Goal: Complete application form

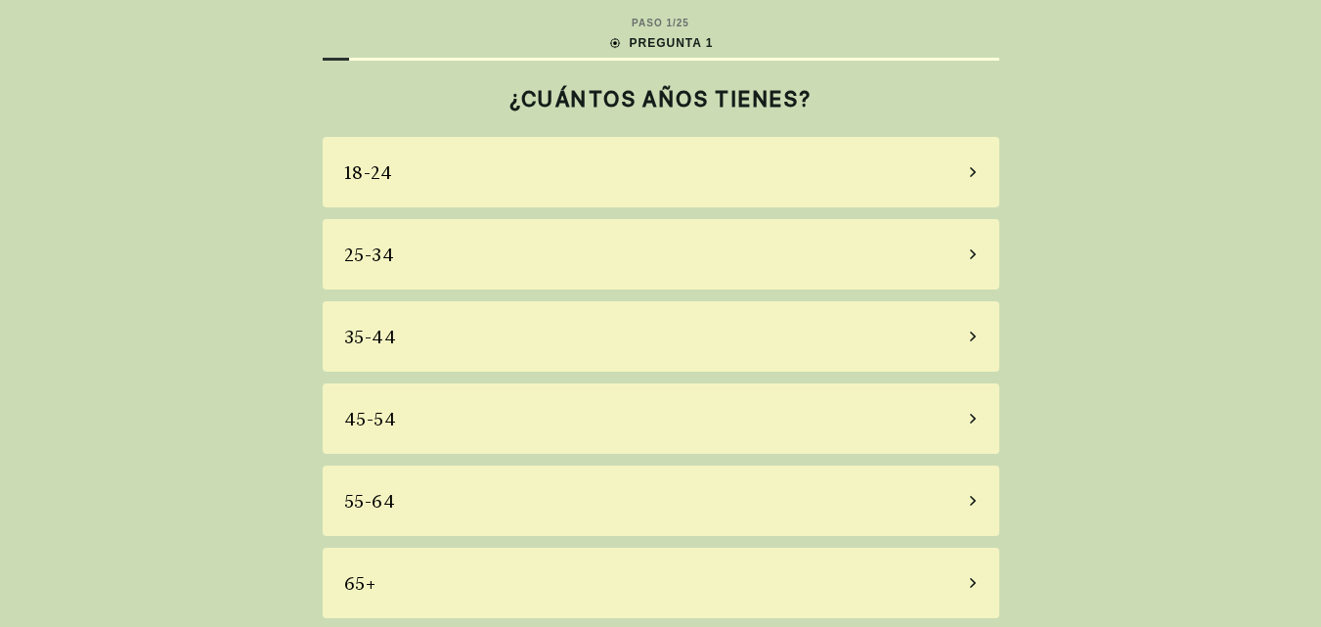
click at [425, 188] on div "18-24" at bounding box center [661, 172] width 676 height 70
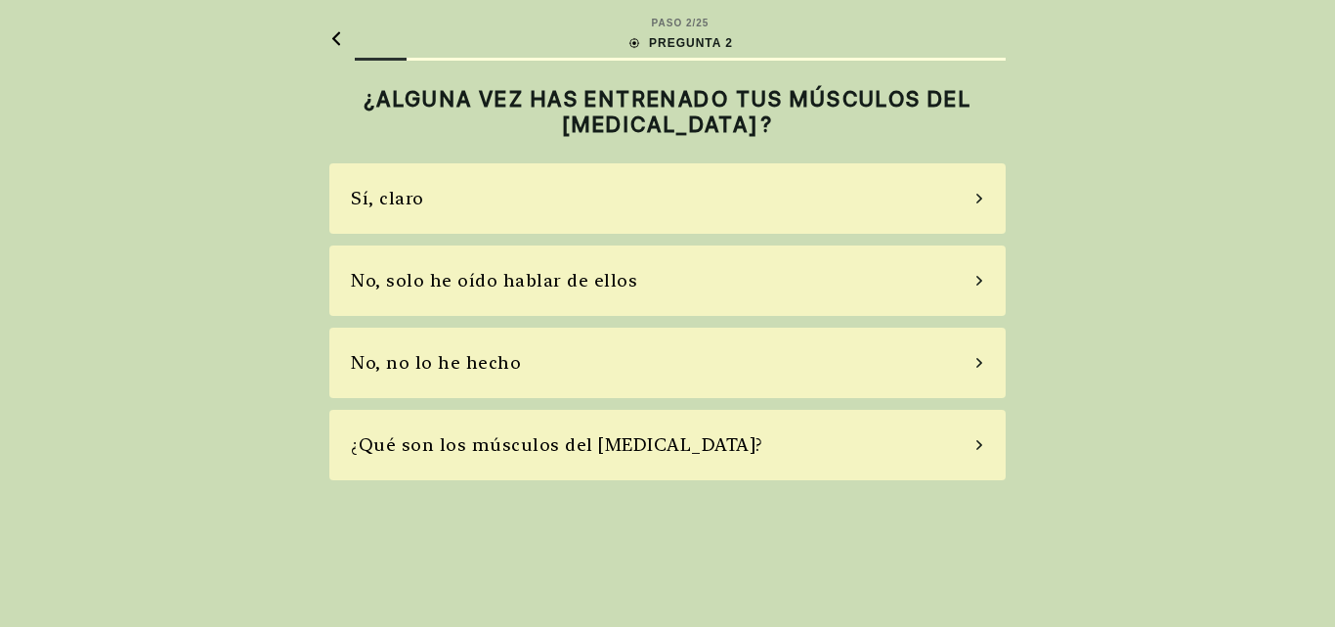
click at [631, 450] on div "¿Qué son los músculos del [MEDICAL_DATA]?" at bounding box center [557, 444] width 413 height 26
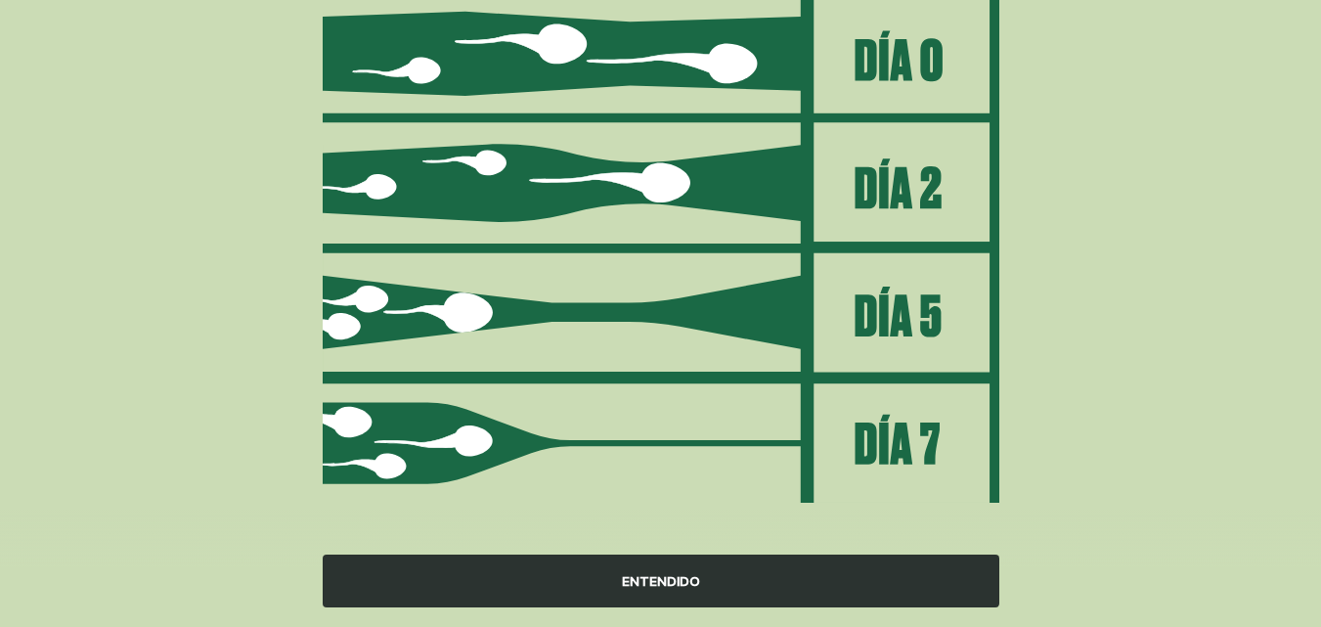
scroll to position [285, 0]
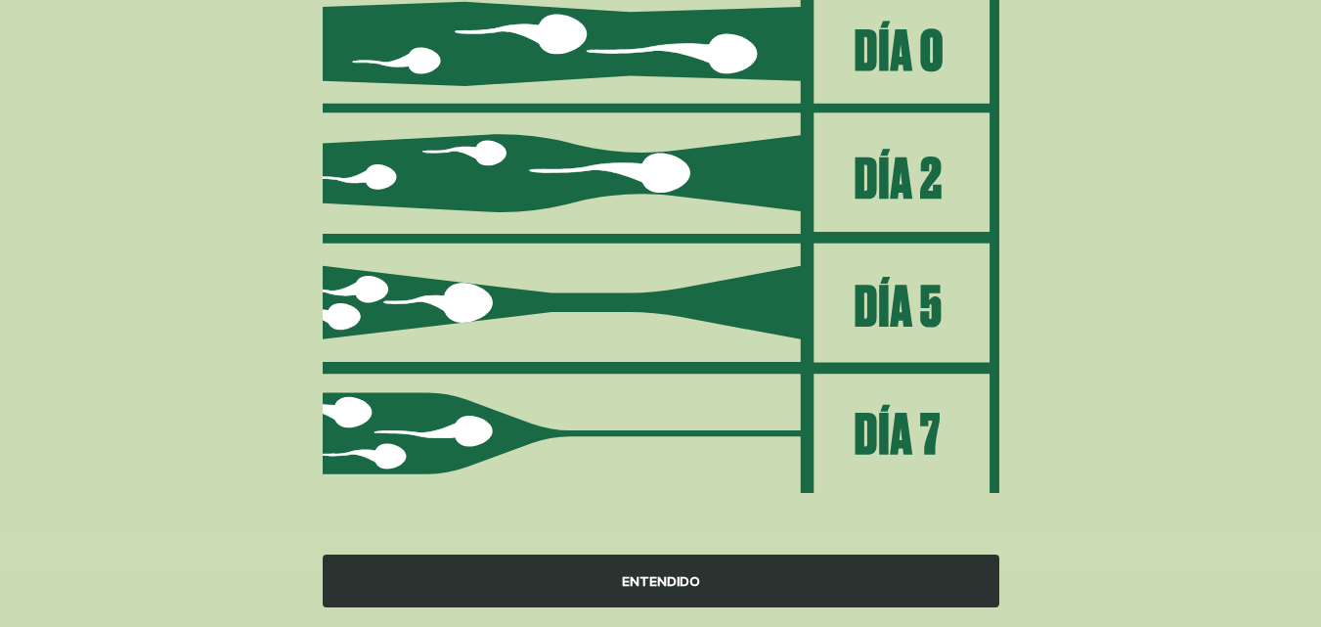
click at [760, 576] on div "ENTENDIDO" at bounding box center [661, 580] width 676 height 53
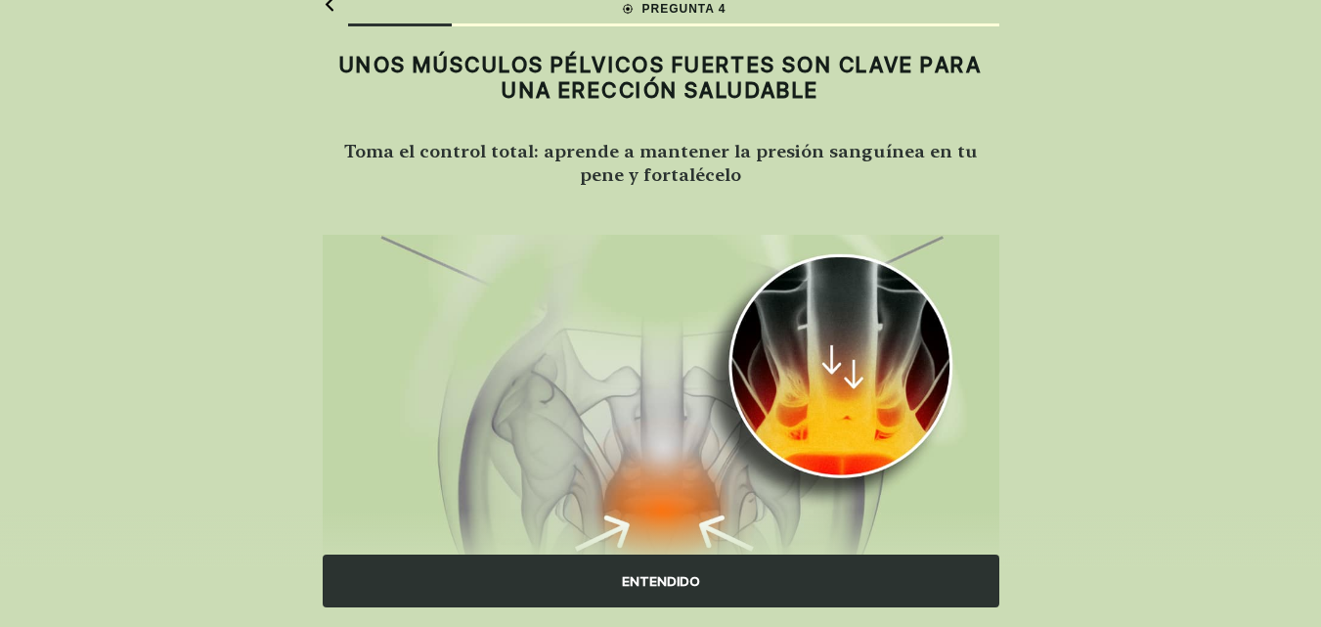
scroll to position [0, 0]
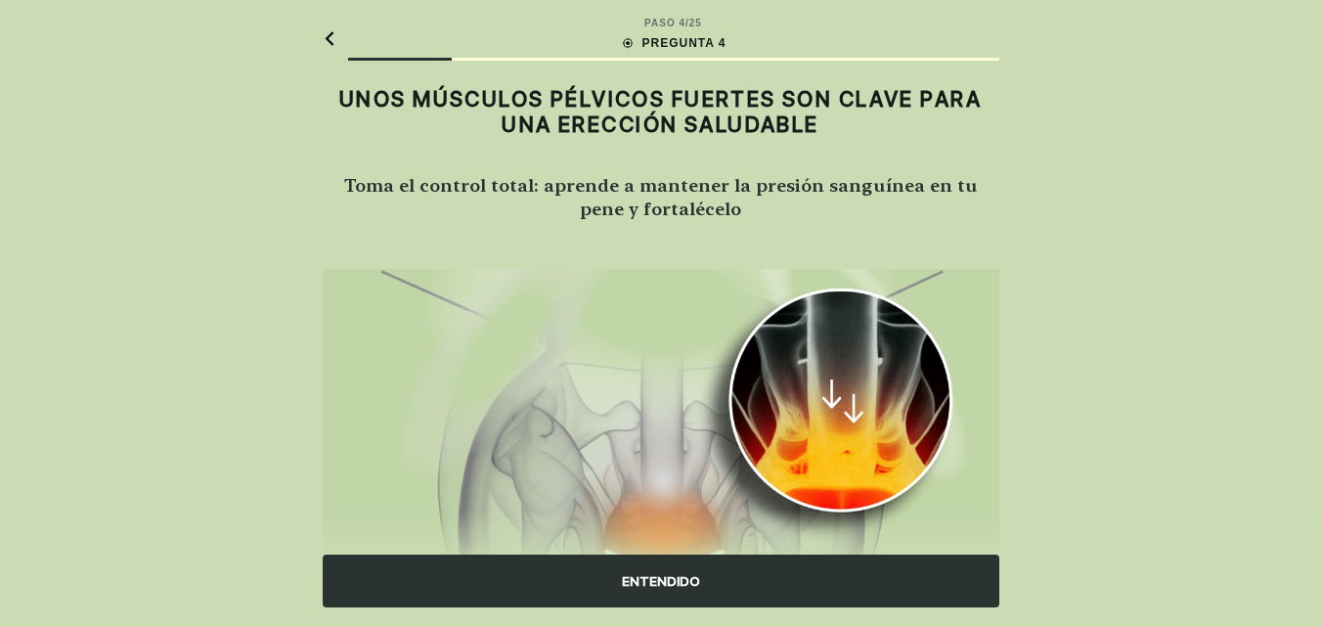
click at [760, 568] on div "ENTENDIDO" at bounding box center [661, 580] width 676 height 53
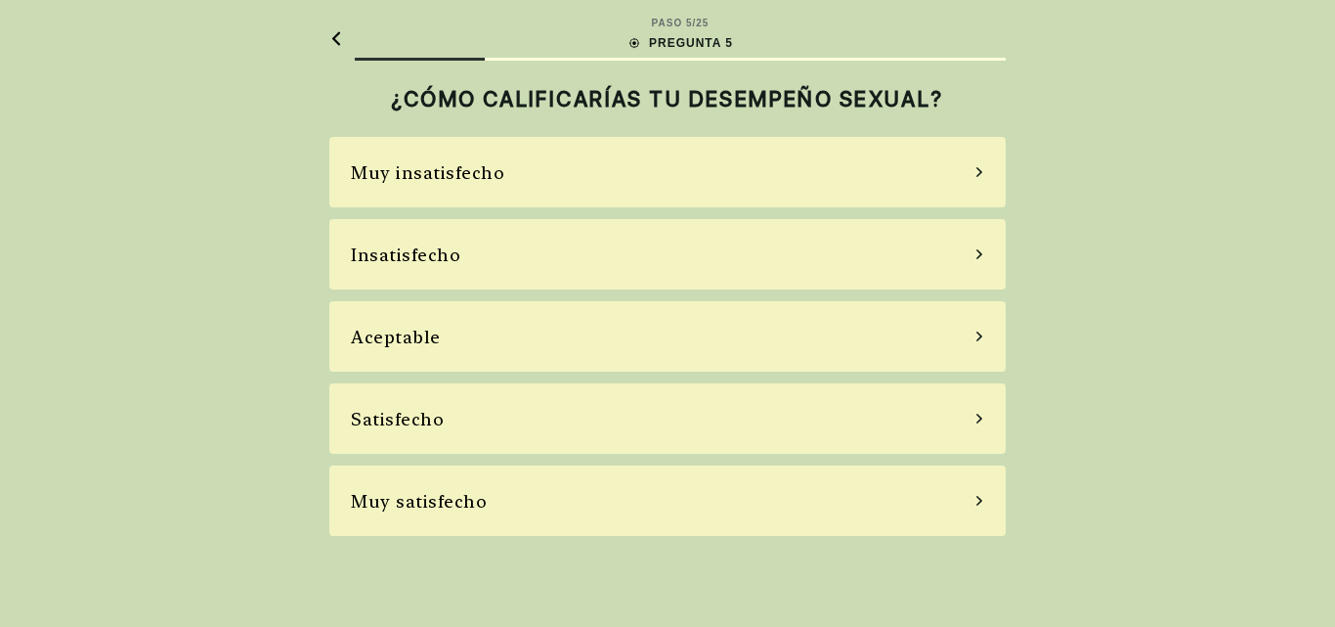
click at [680, 314] on div "Aceptable" at bounding box center [667, 336] width 676 height 70
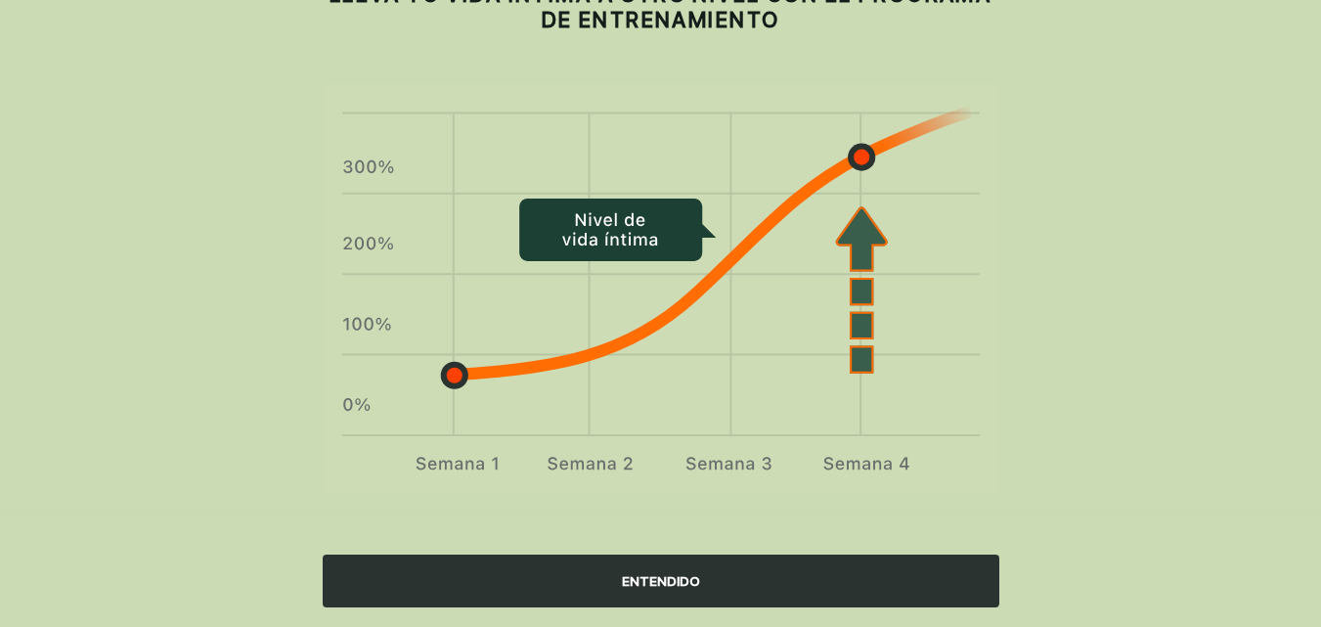
scroll to position [106, 0]
click at [658, 556] on div "ENTENDIDO" at bounding box center [661, 580] width 676 height 53
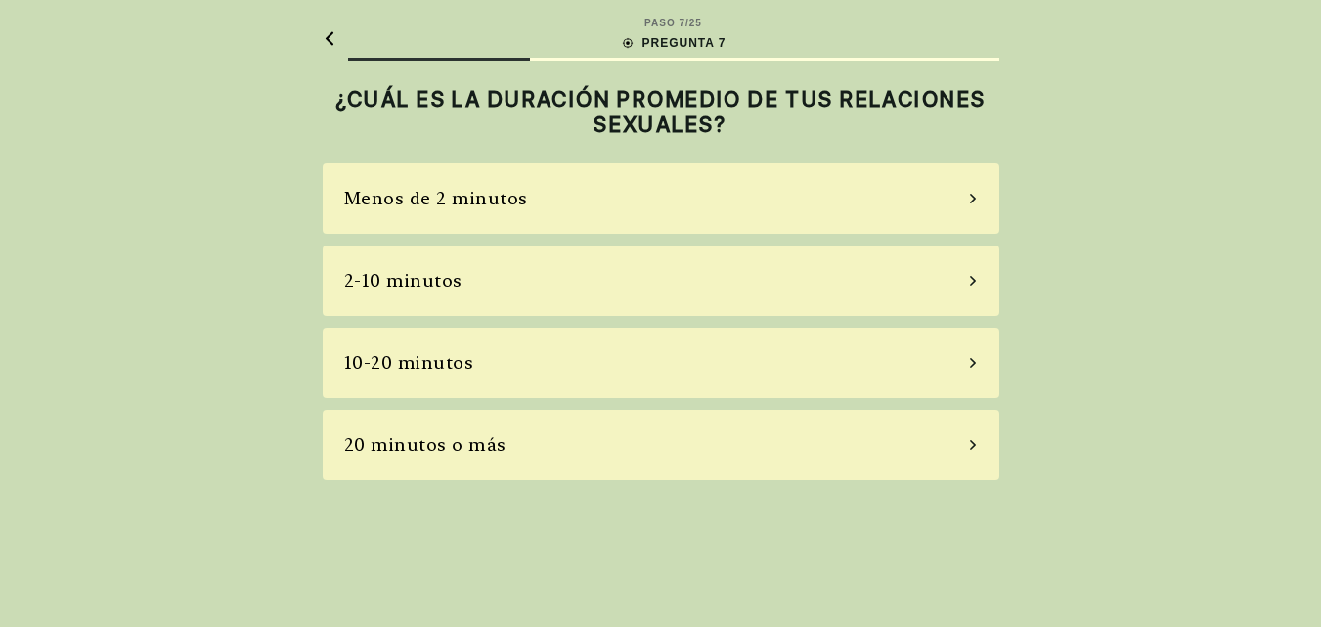
scroll to position [0, 0]
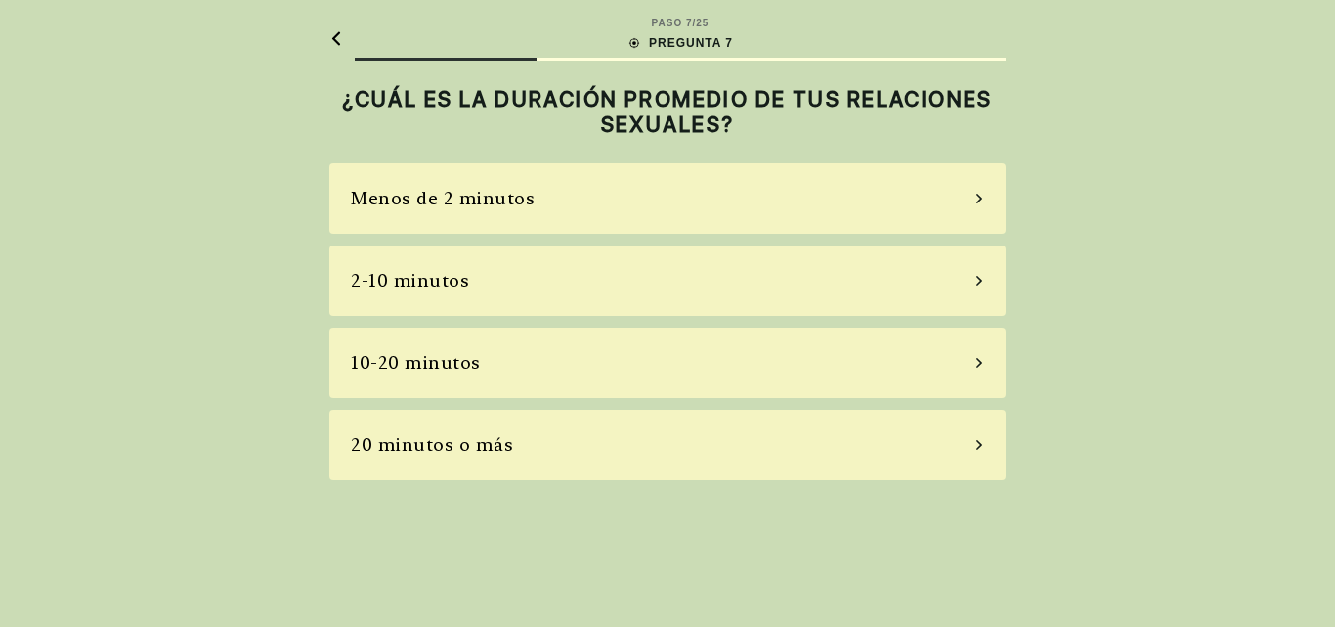
click at [825, 292] on div "2-10 minutos" at bounding box center [667, 280] width 676 height 70
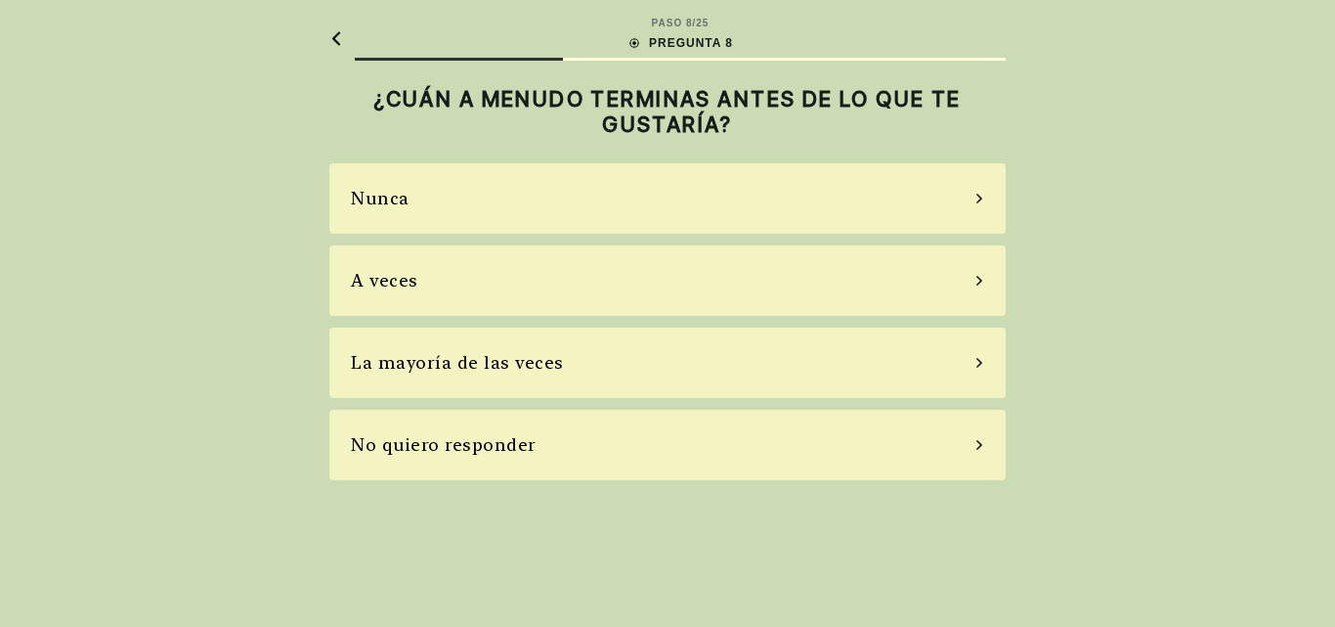
click at [797, 353] on div "La mayoría de las veces" at bounding box center [667, 362] width 676 height 70
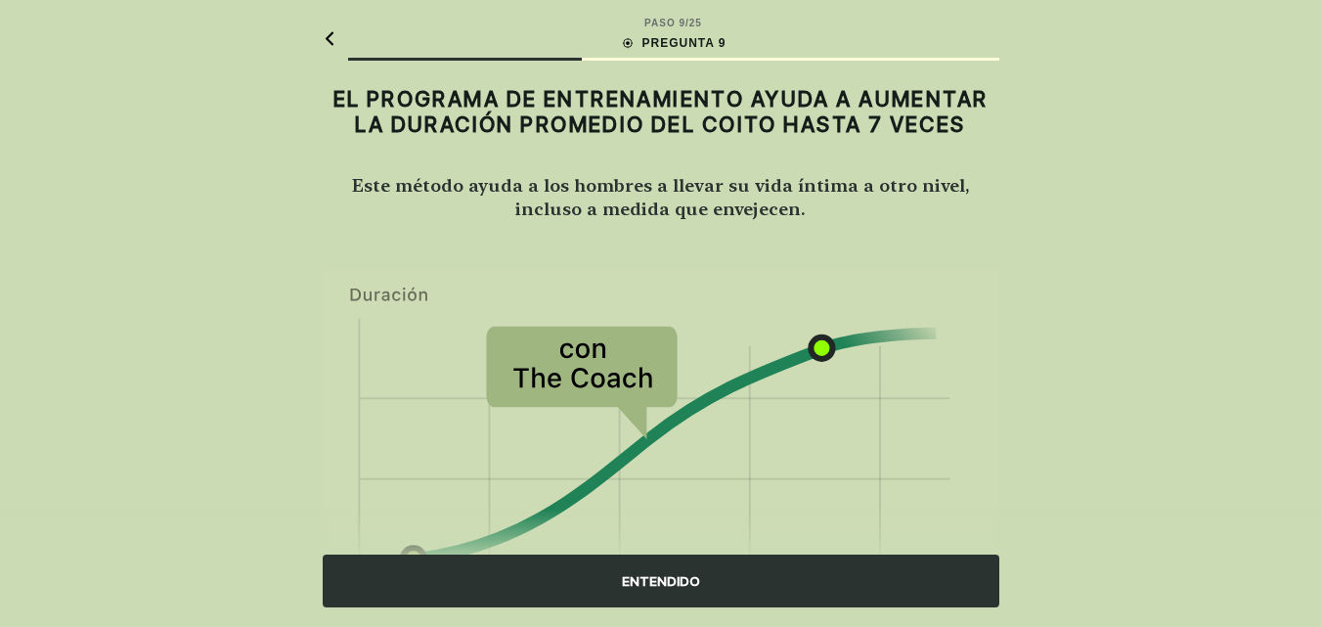
click at [757, 569] on div "ENTENDIDO" at bounding box center [661, 580] width 676 height 53
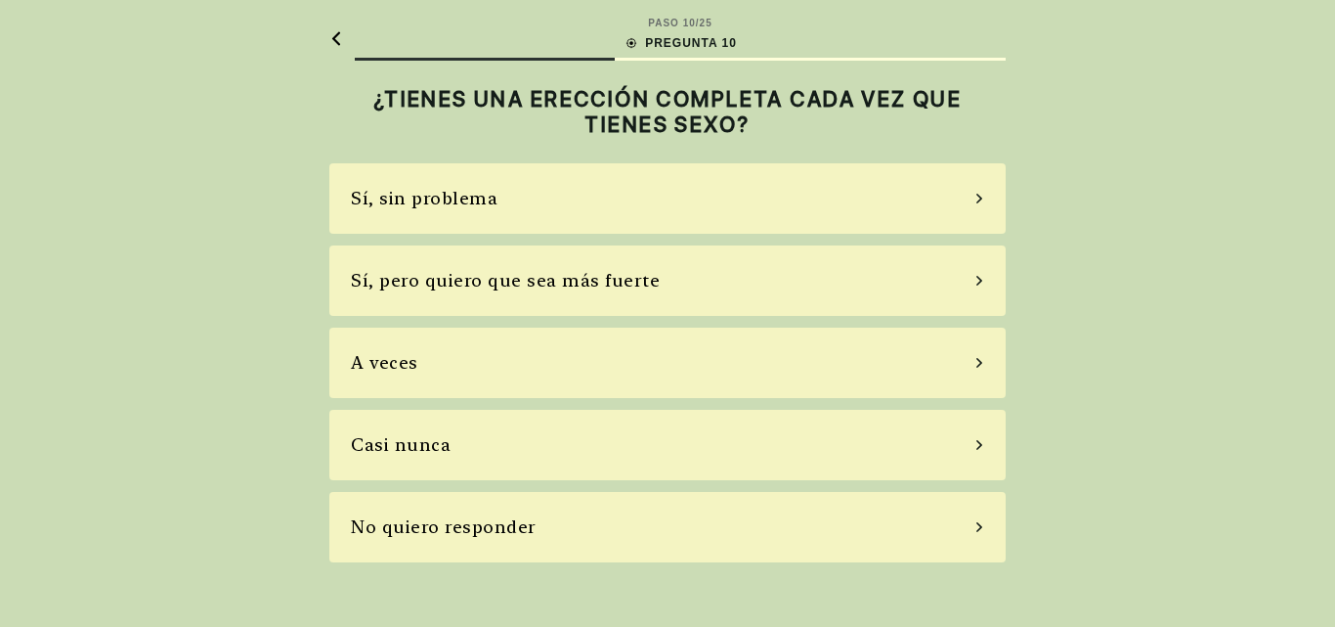
click at [737, 288] on div "Sí, pero quiero que sea más fuerte" at bounding box center [667, 280] width 676 height 70
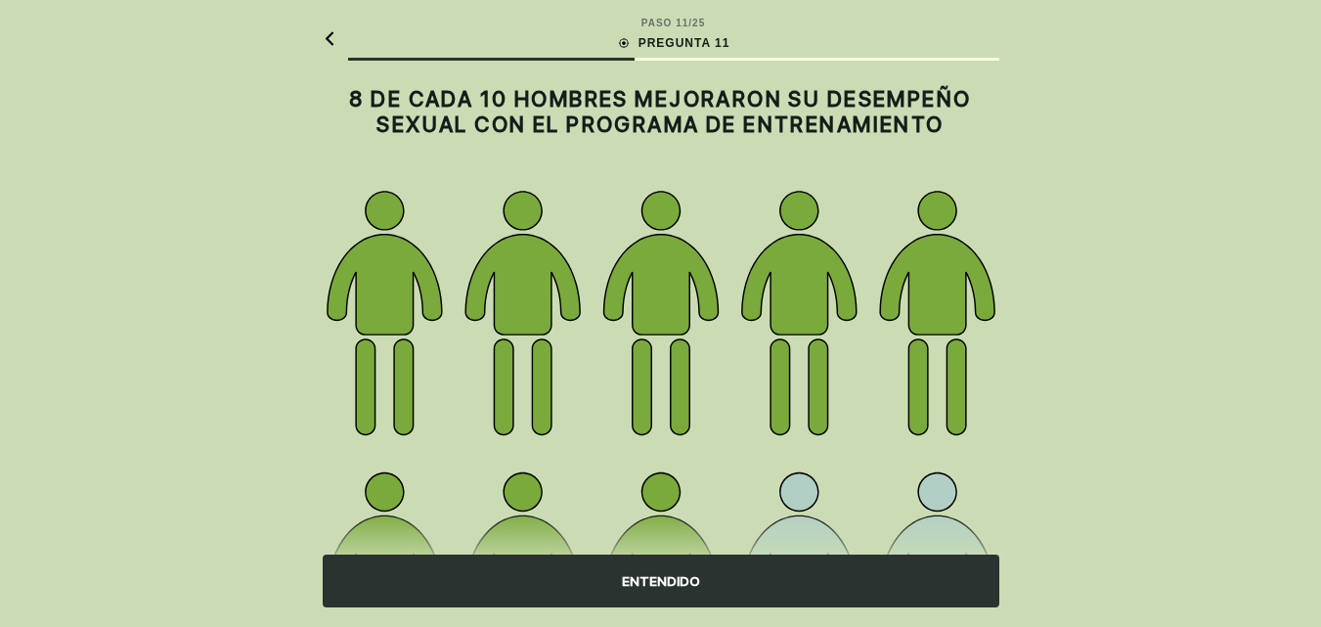
click at [706, 582] on div "ENTENDIDO" at bounding box center [661, 580] width 676 height 53
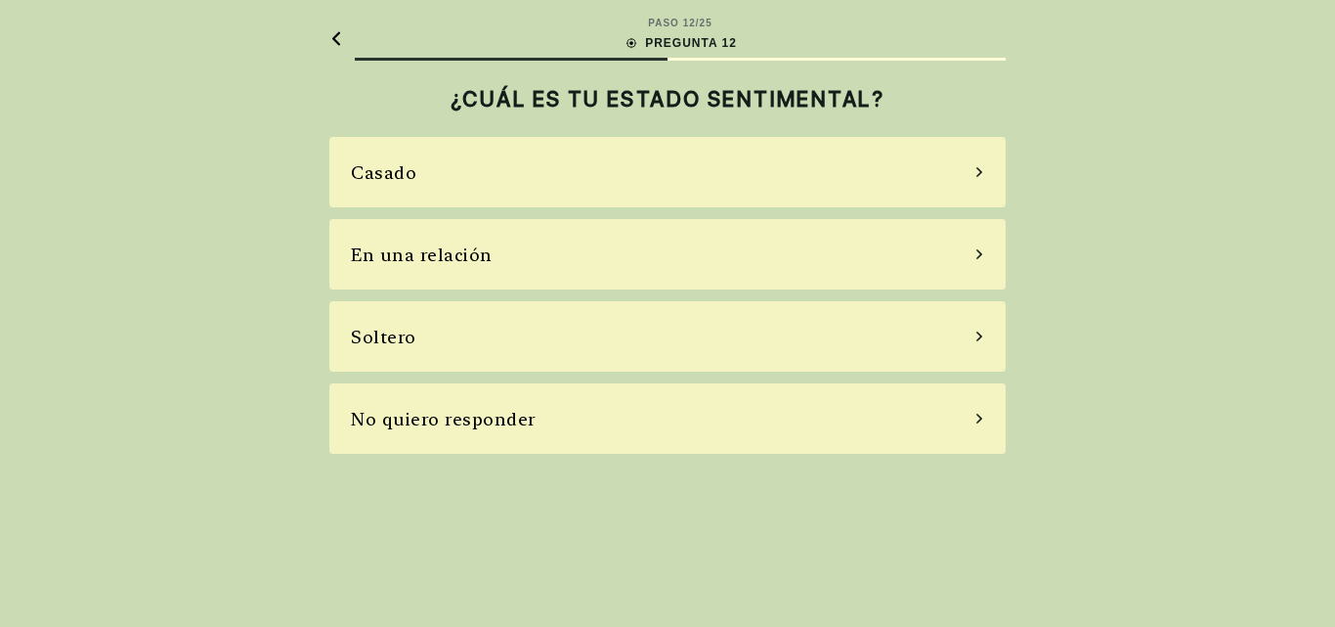
click at [719, 351] on div "Soltero" at bounding box center [667, 336] width 676 height 70
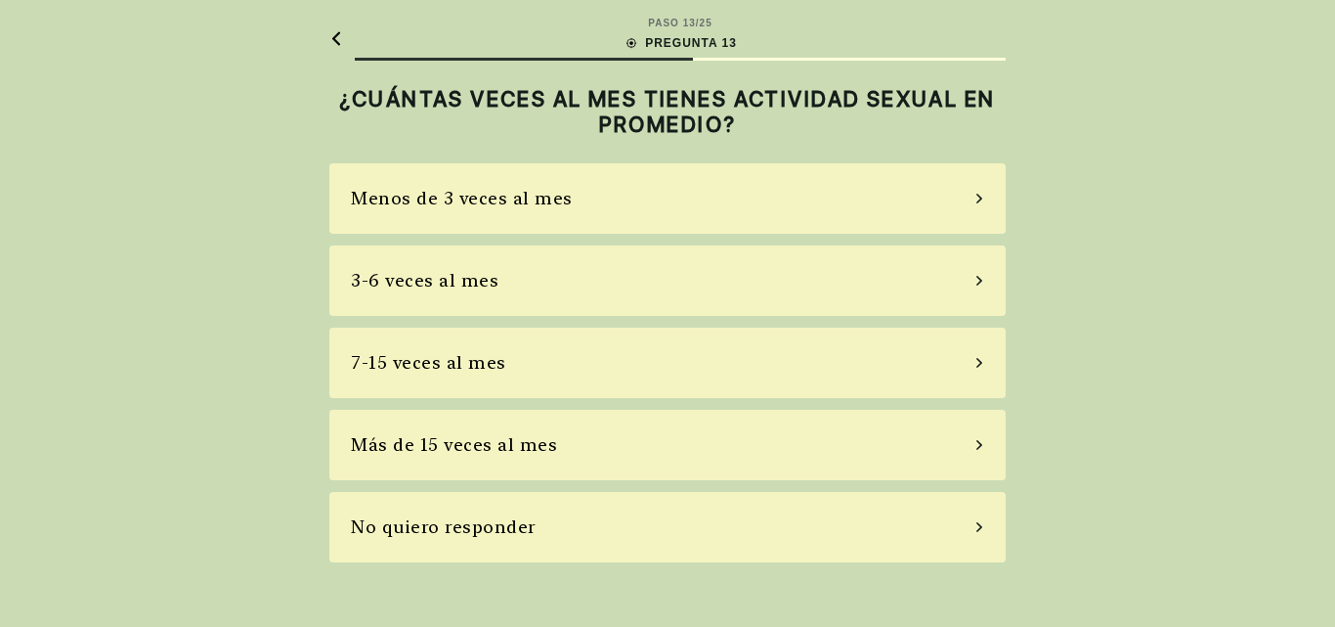
click at [579, 312] on div "3-6 veces al mes" at bounding box center [667, 280] width 676 height 70
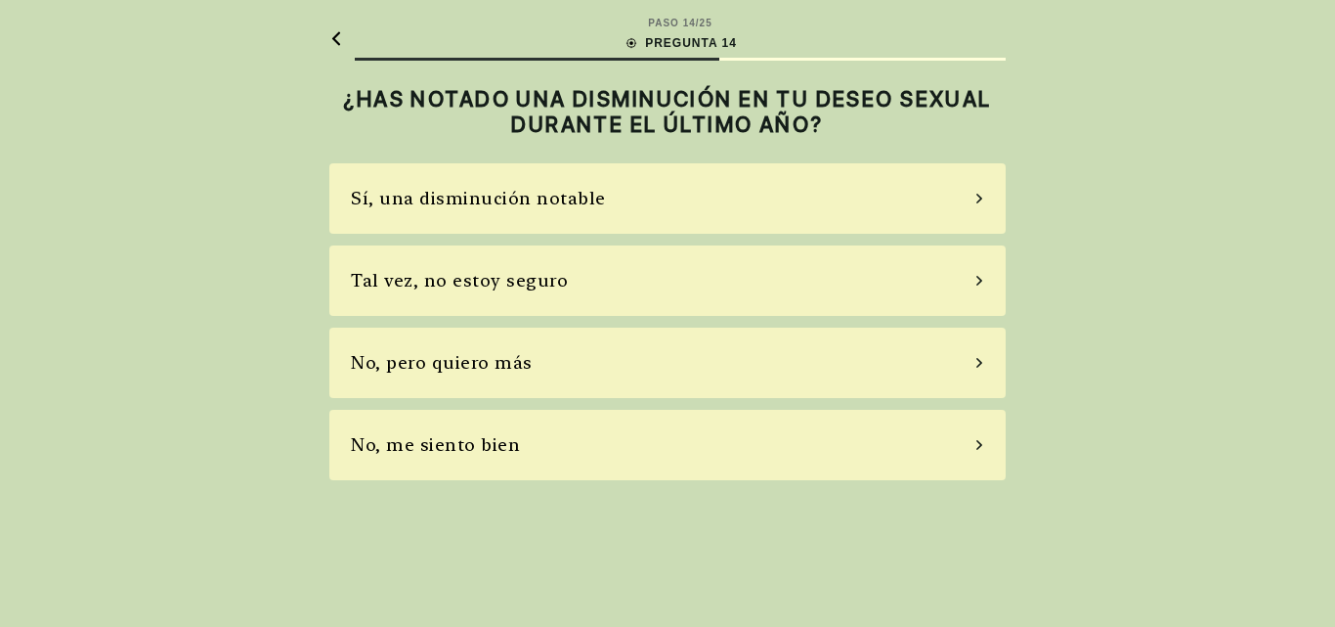
click at [568, 448] on div "No, me siento bien" at bounding box center [667, 445] width 676 height 70
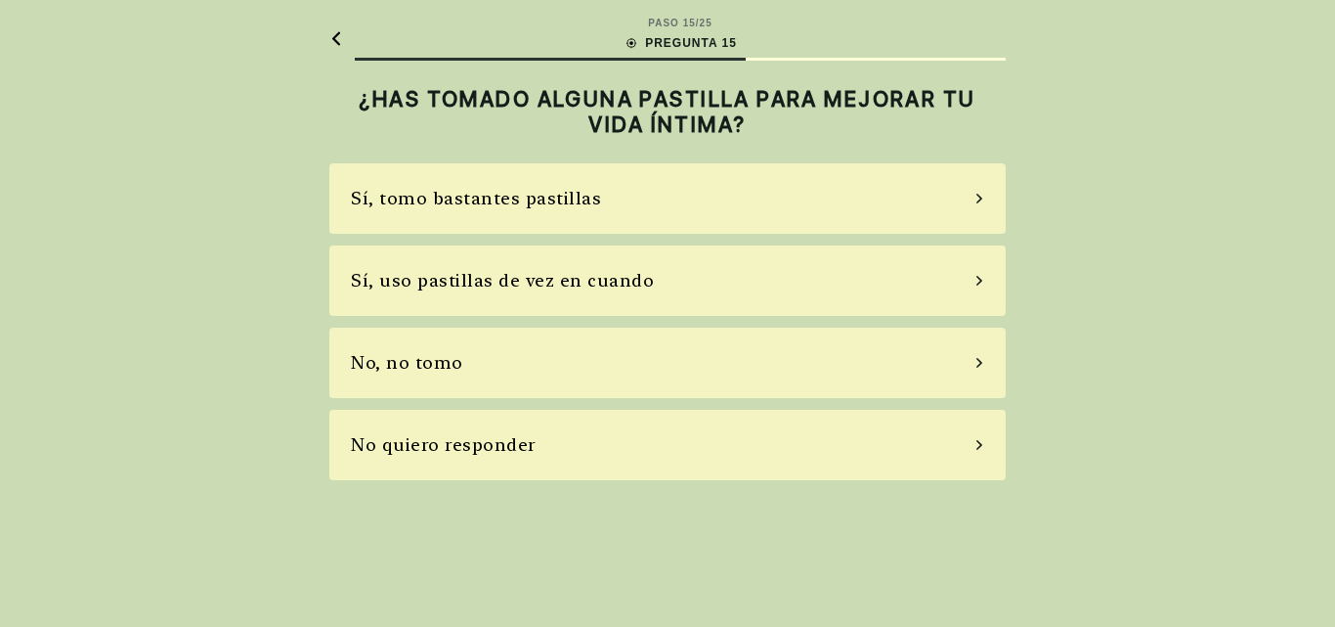
click at [566, 376] on div "No, no tomo" at bounding box center [667, 362] width 676 height 70
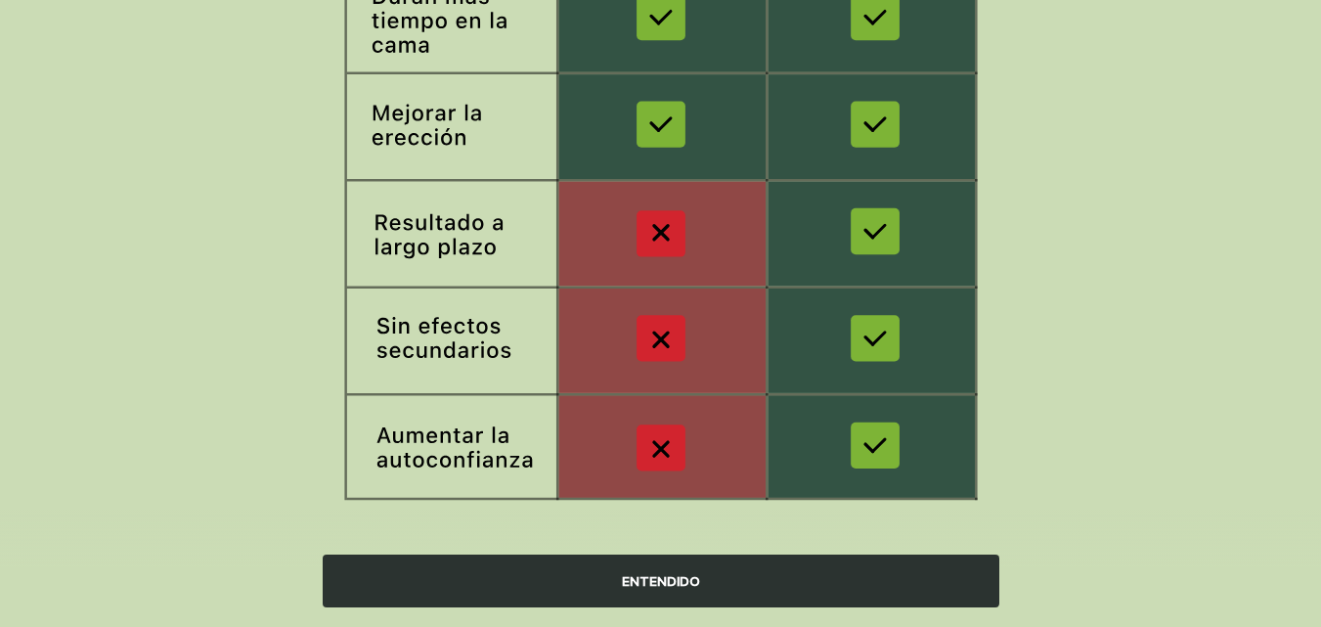
scroll to position [411, 0]
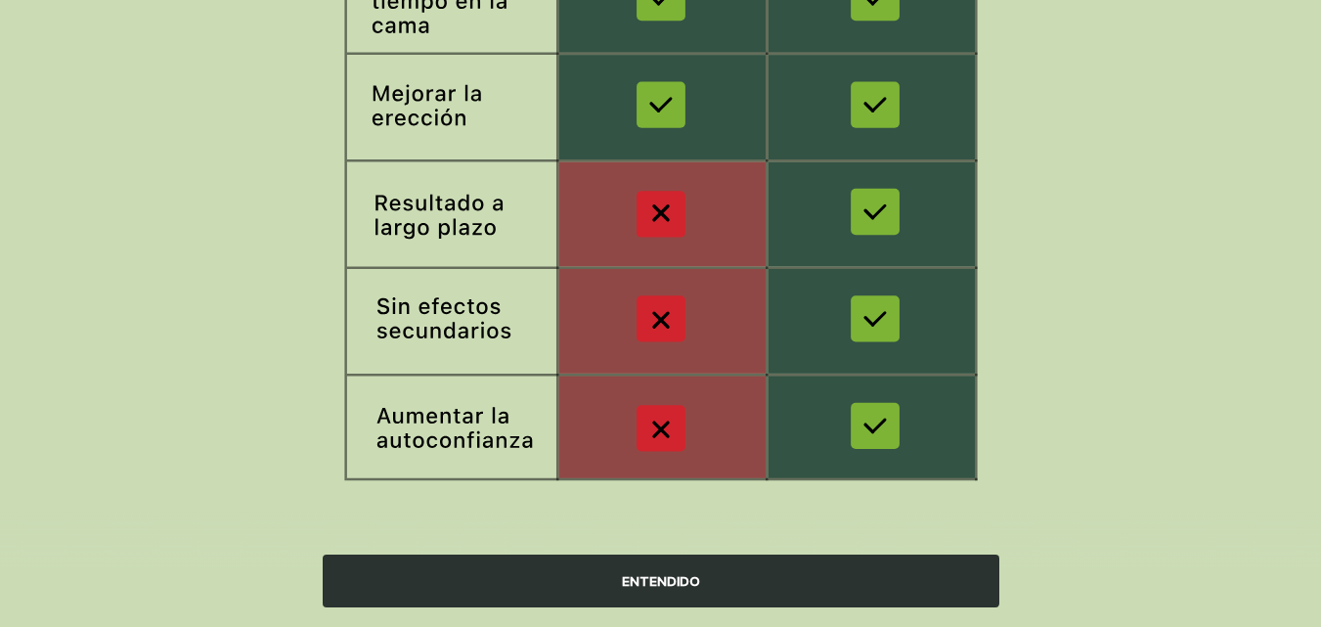
click at [688, 562] on div "ENTENDIDO" at bounding box center [661, 580] width 676 height 53
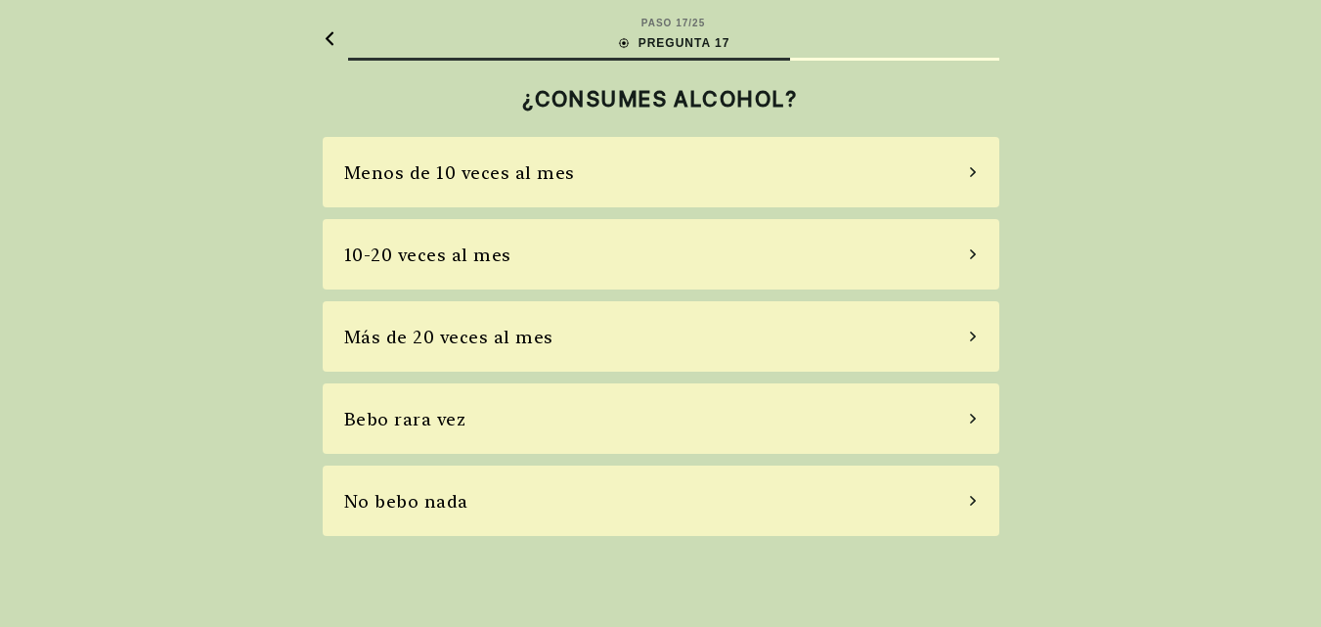
scroll to position [0, 0]
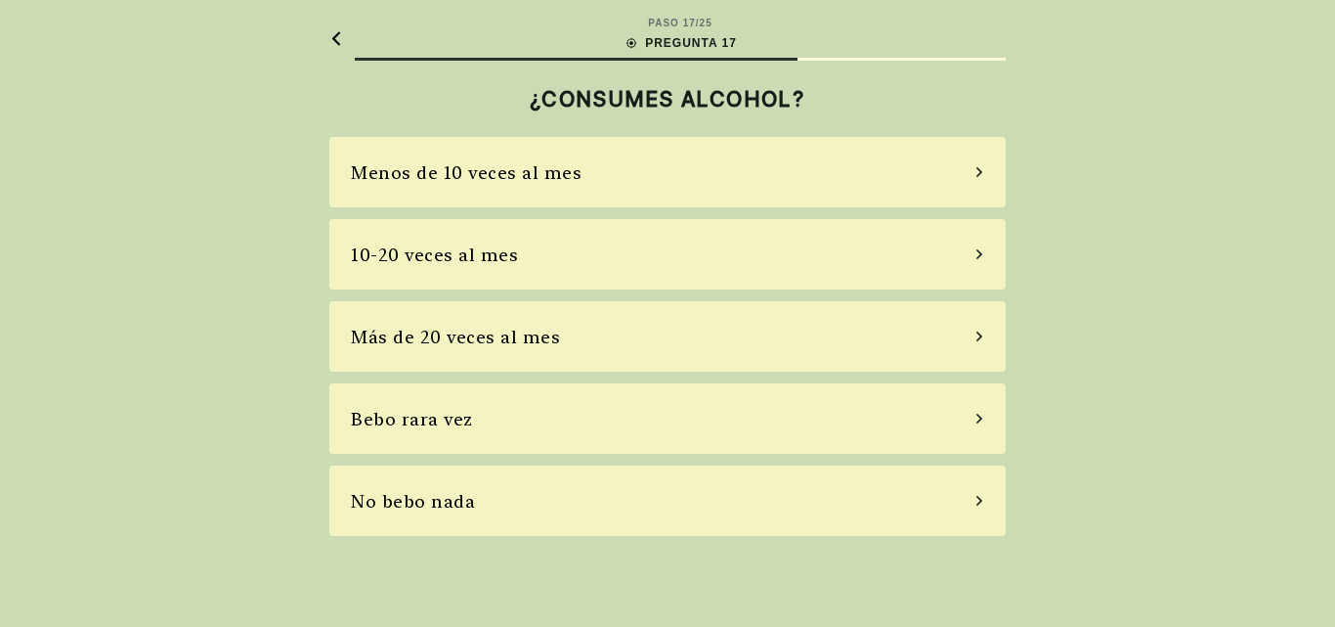
click at [513, 512] on div "No bebo nada" at bounding box center [667, 500] width 676 height 70
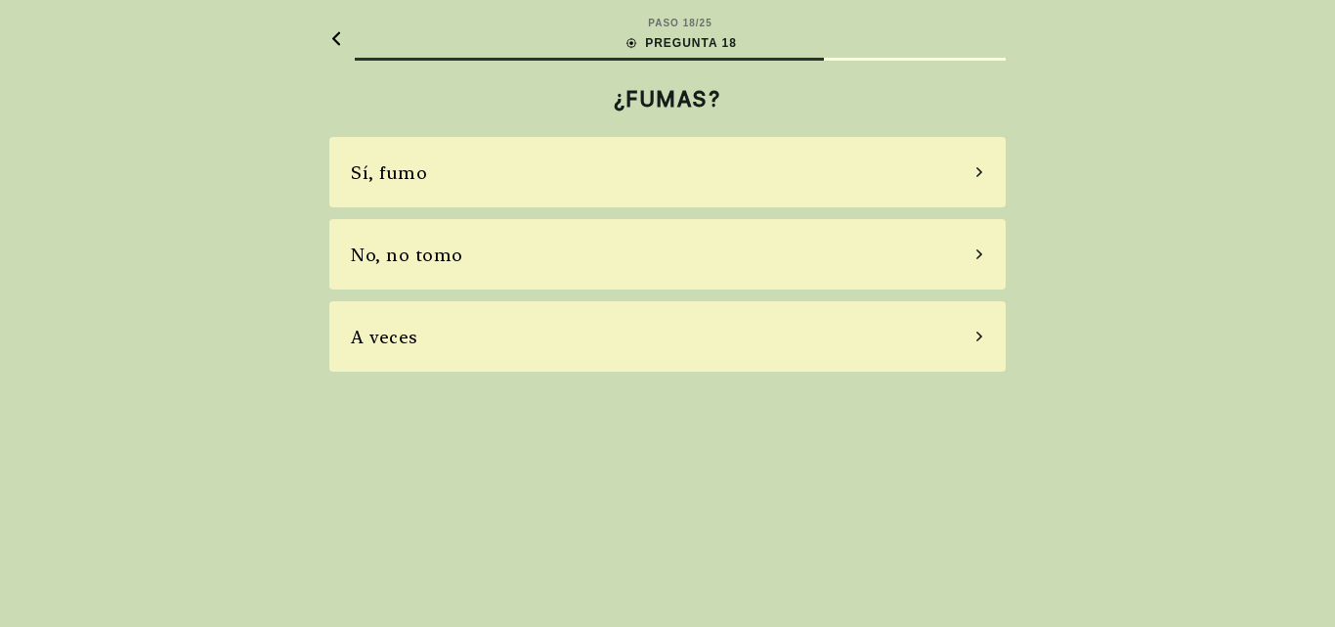
click at [554, 259] on div "No, no tomo" at bounding box center [667, 254] width 676 height 70
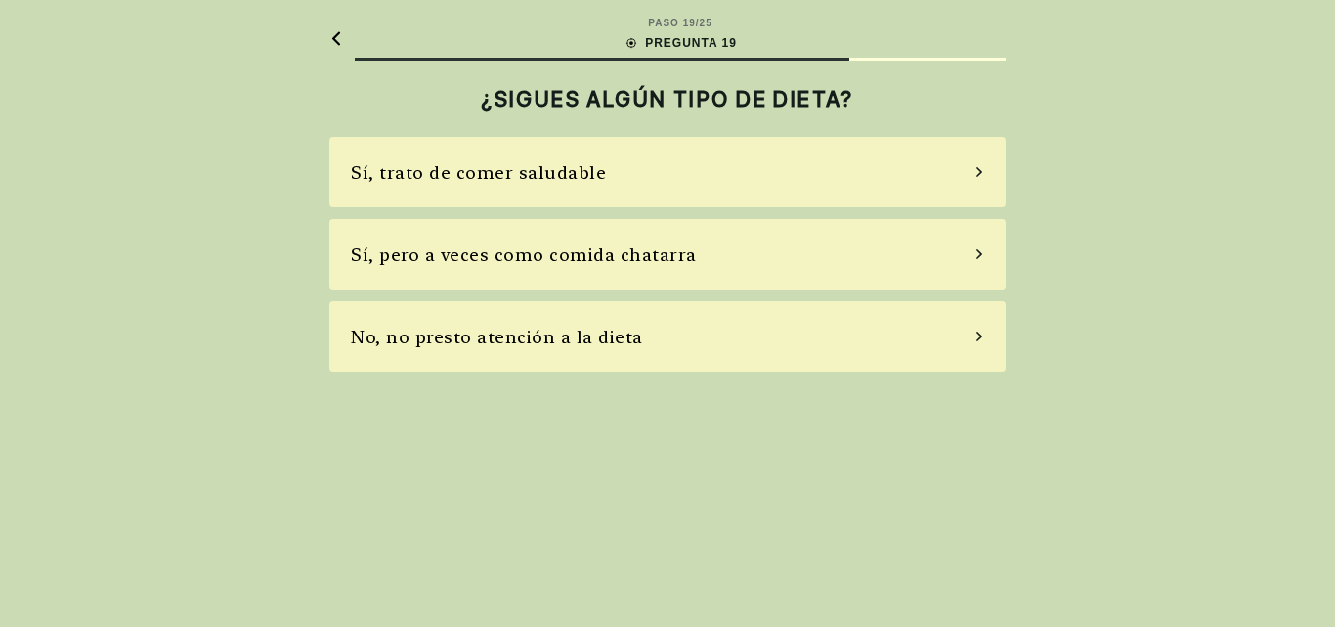
click at [581, 242] on div "Sí, pero a veces como comida chatarra" at bounding box center [524, 254] width 346 height 26
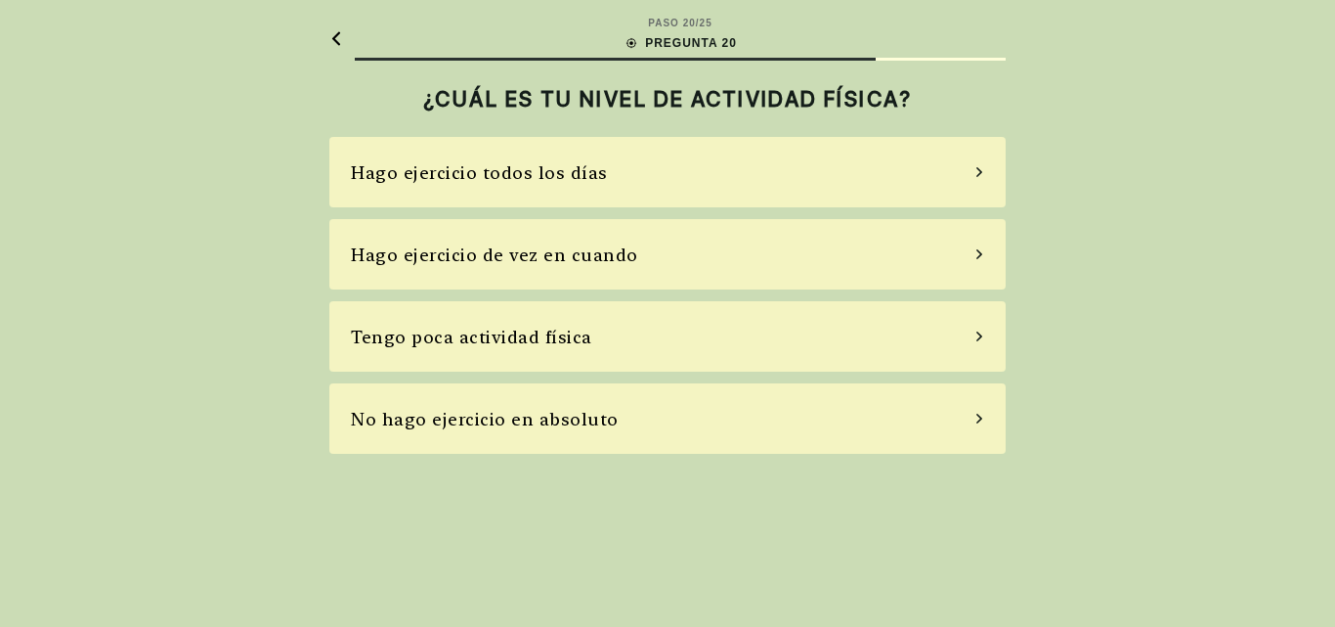
click at [636, 189] on div "Hago ejercicio todos los días" at bounding box center [667, 172] width 676 height 70
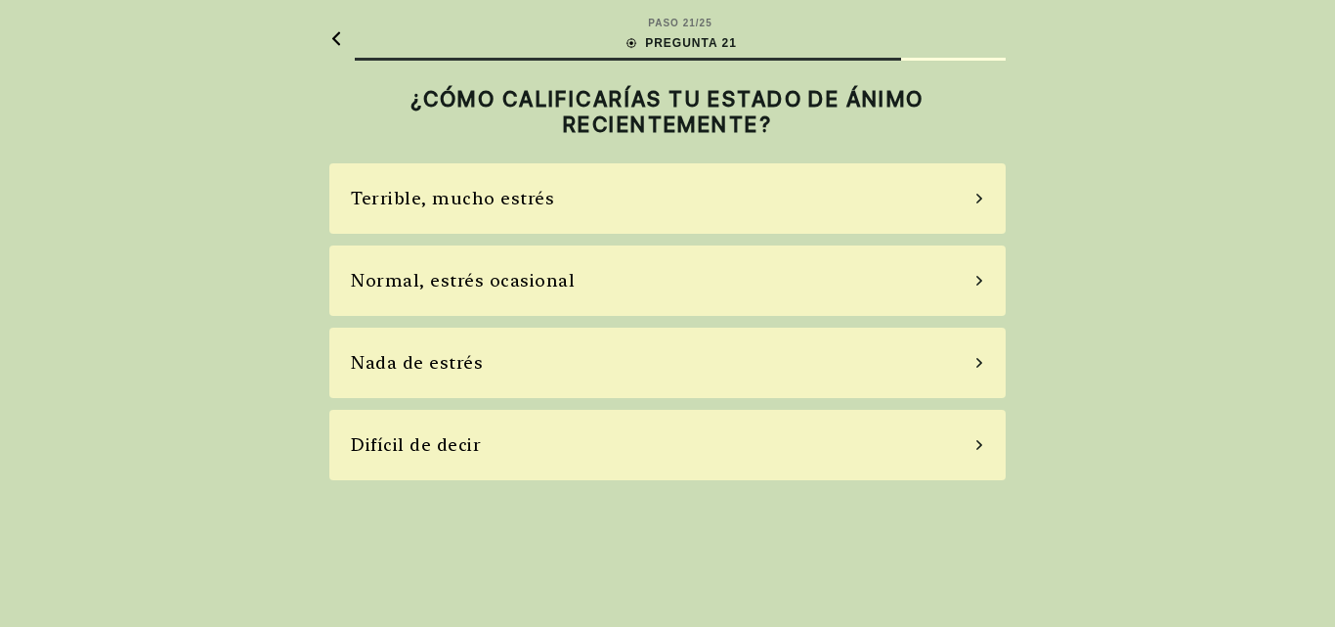
click at [655, 285] on div "Normal, estrés ocasional" at bounding box center [667, 280] width 676 height 70
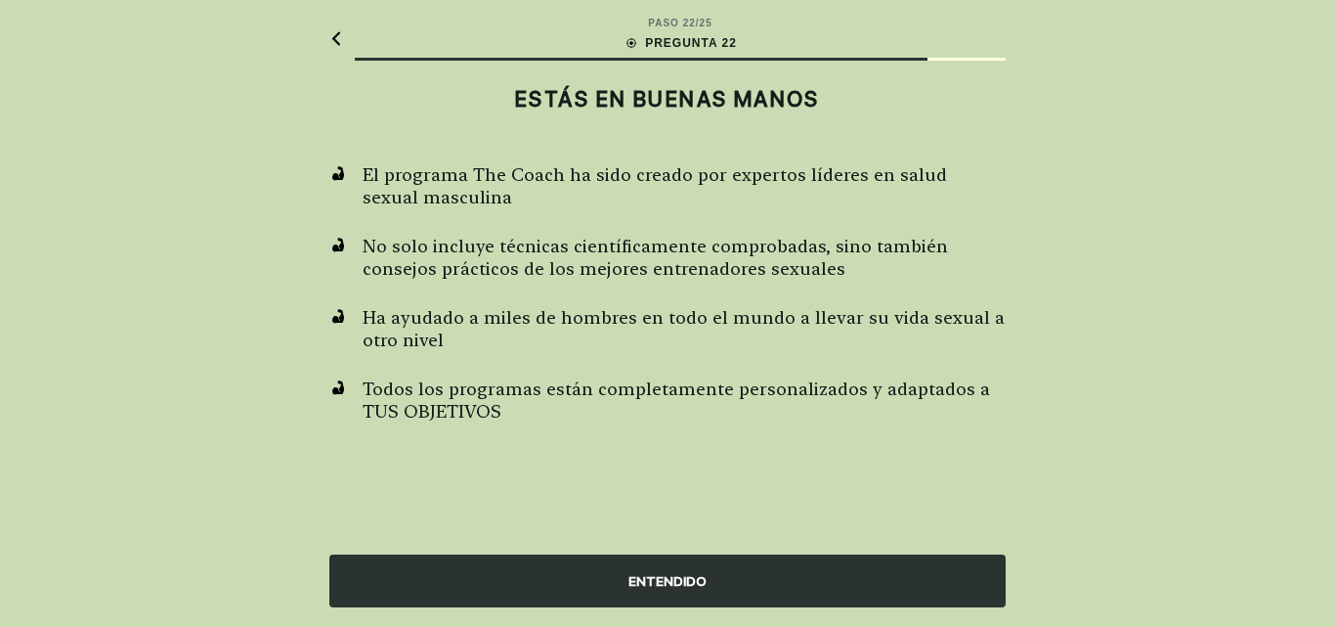
click at [550, 587] on div "ENTENDIDO" at bounding box center [667, 580] width 676 height 53
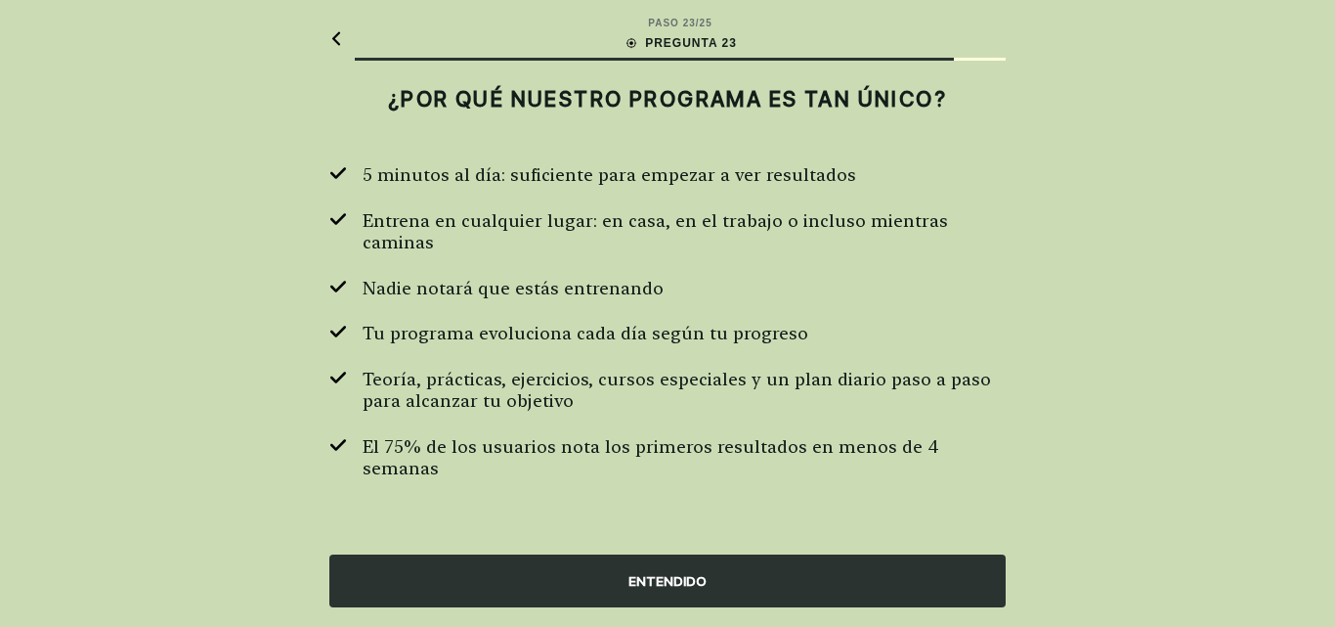
click at [550, 582] on div "ENTENDIDO" at bounding box center [667, 580] width 676 height 53
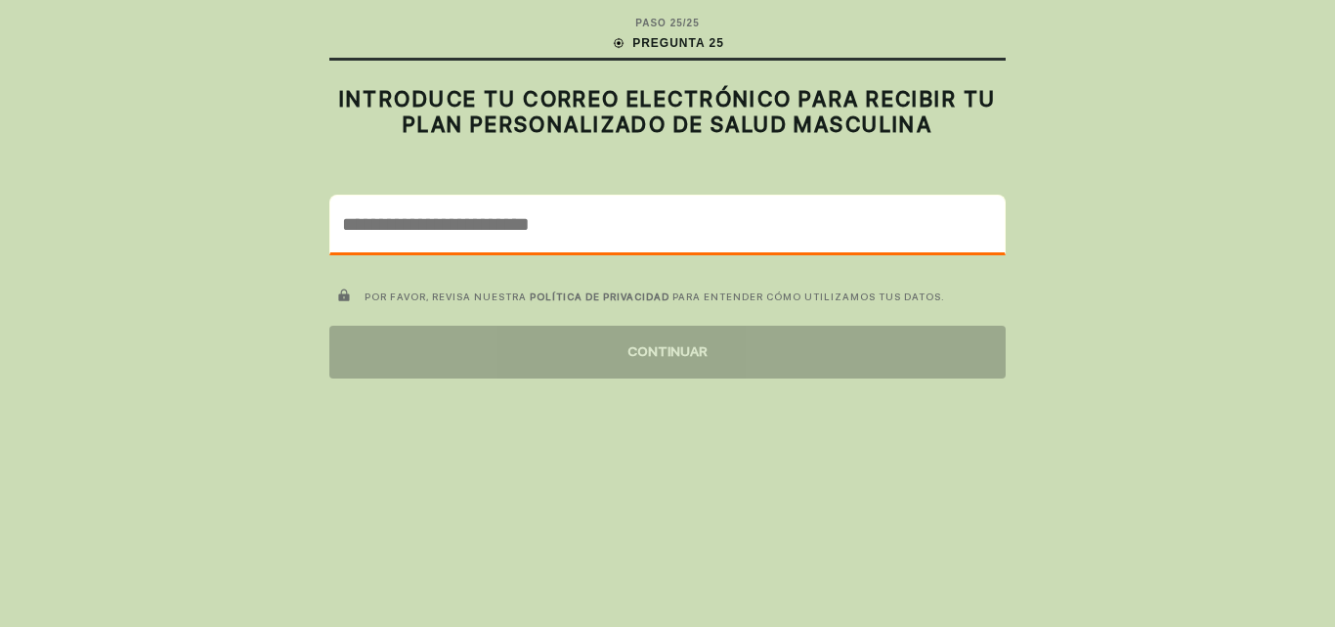
click at [409, 213] on input "email" at bounding box center [667, 224] width 674 height 57
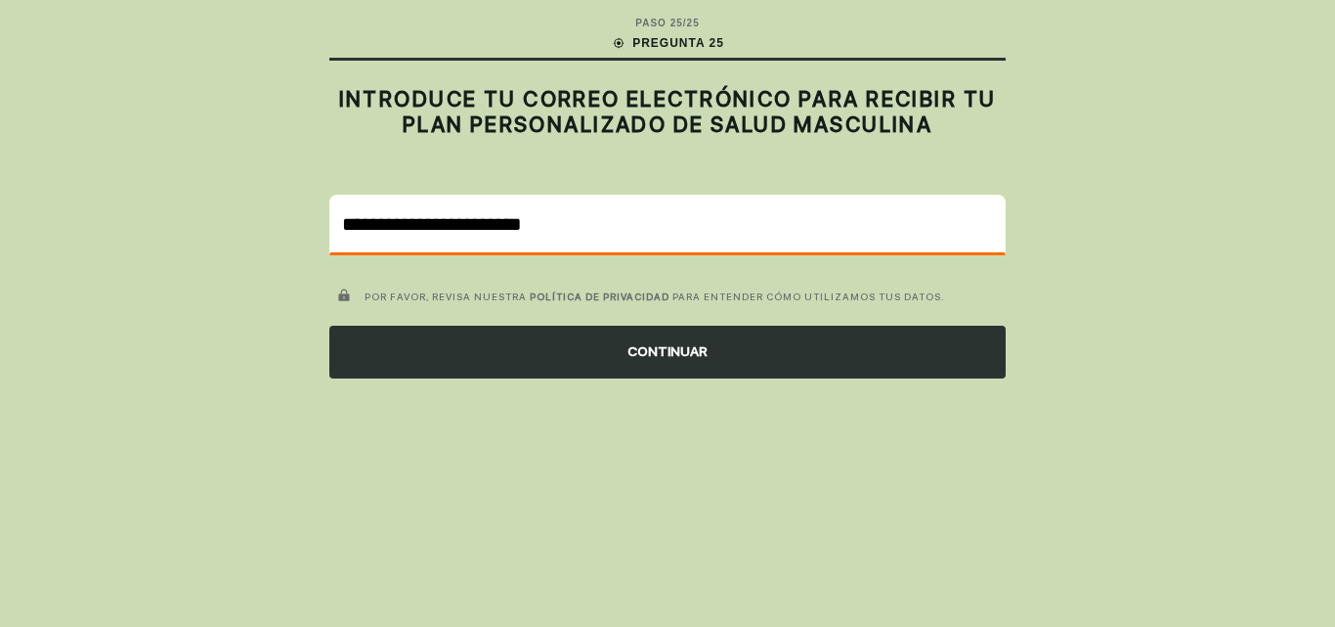
type input "**********"
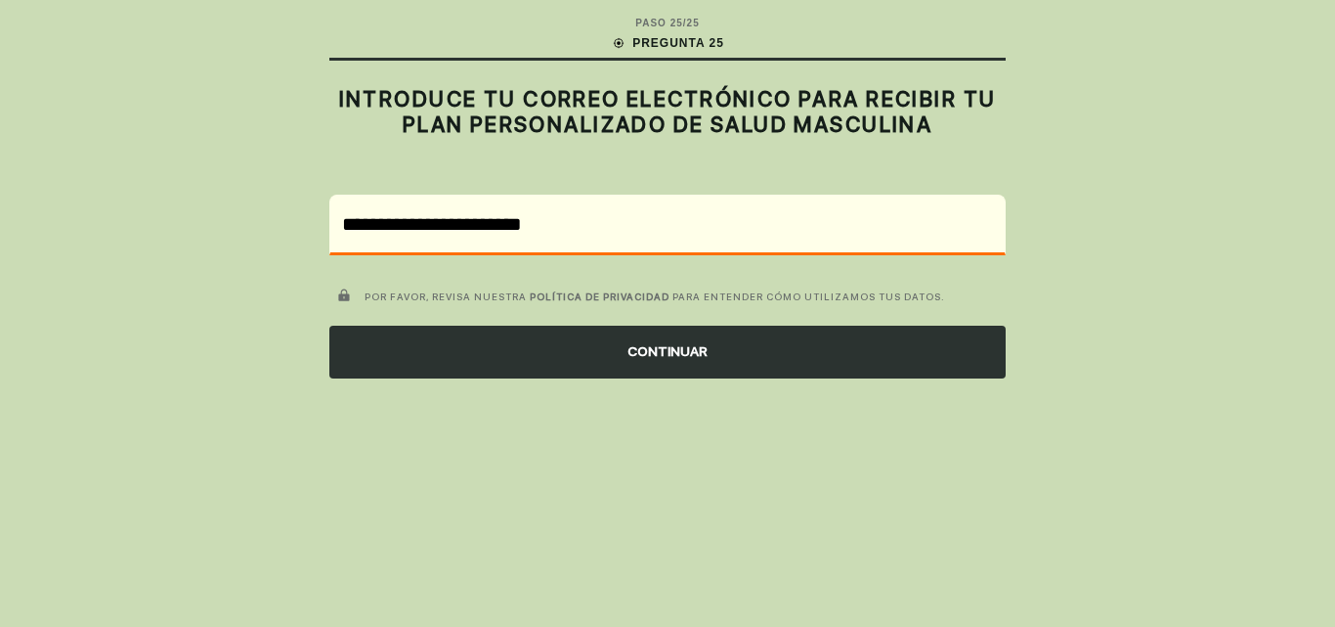
click at [503, 355] on div "CONTINUAR" at bounding box center [667, 352] width 676 height 53
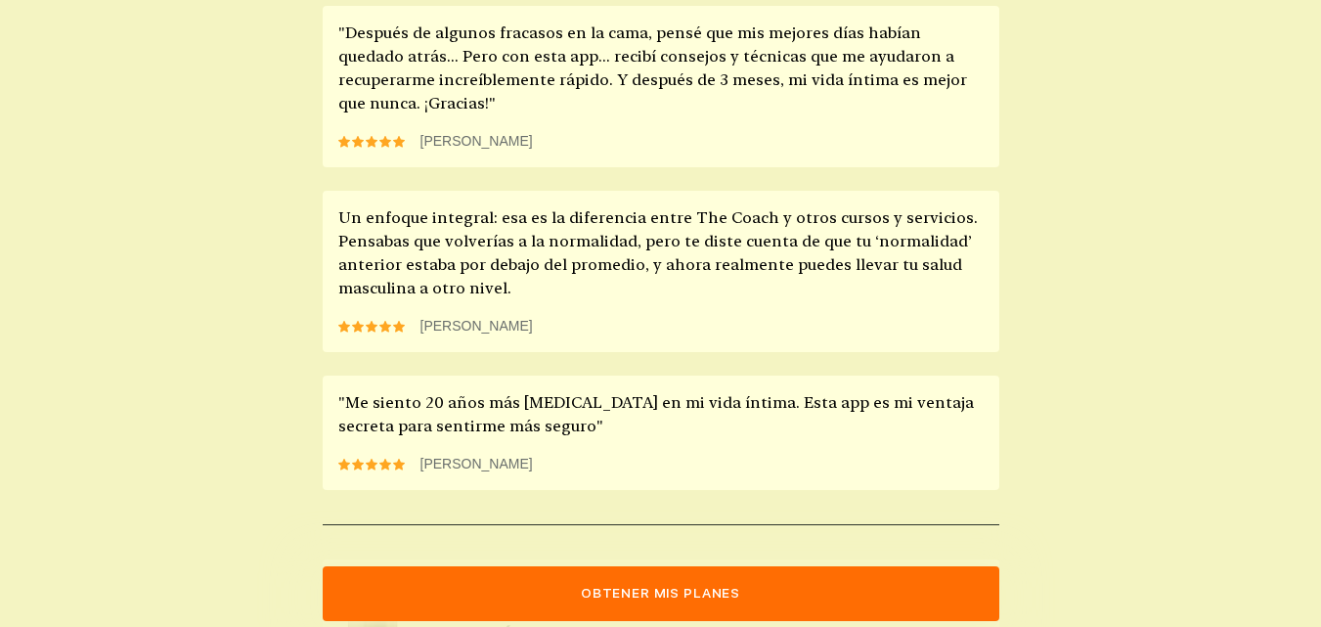
scroll to position [1938, 0]
